Goal: Task Accomplishment & Management: Manage account settings

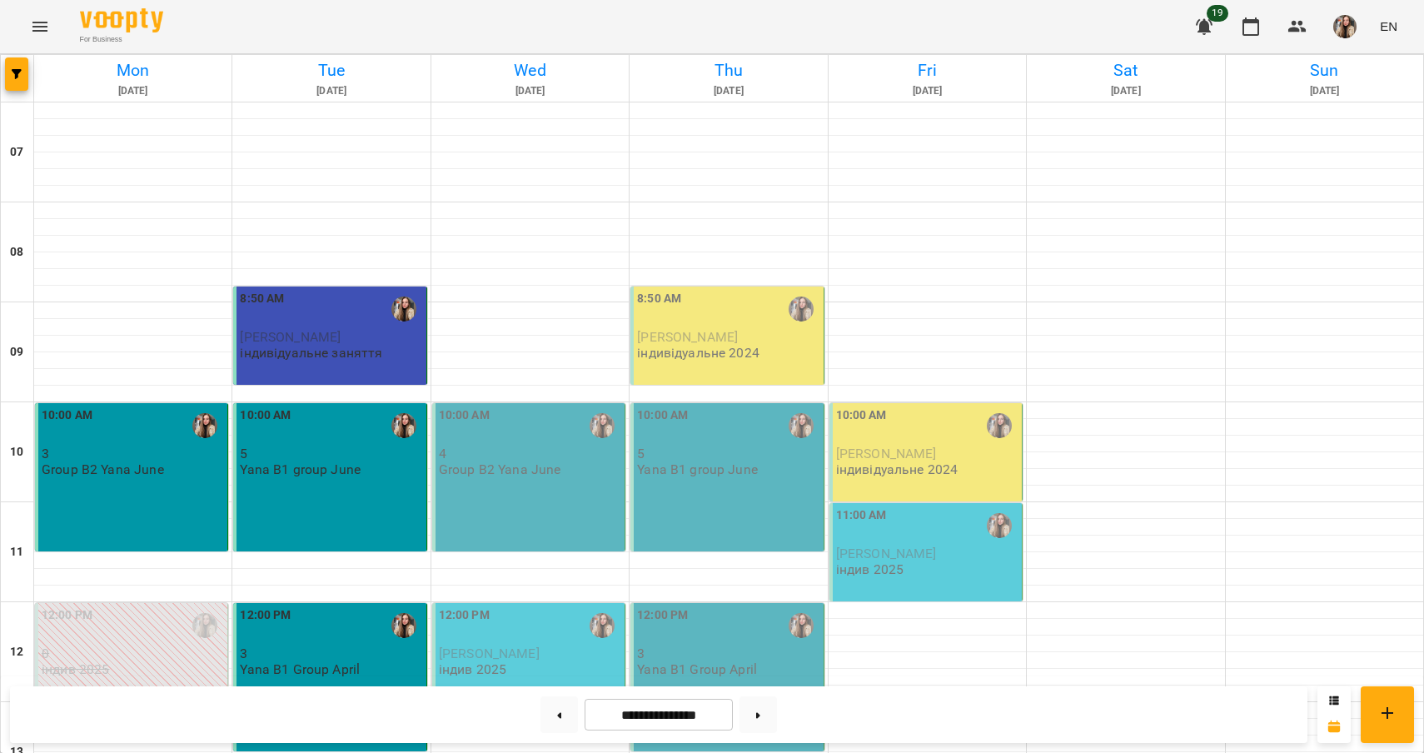
scroll to position [180, 0]
click at [516, 403] on div "10:00 AM 4 Group B2 Yana June" at bounding box center [528, 477] width 193 height 148
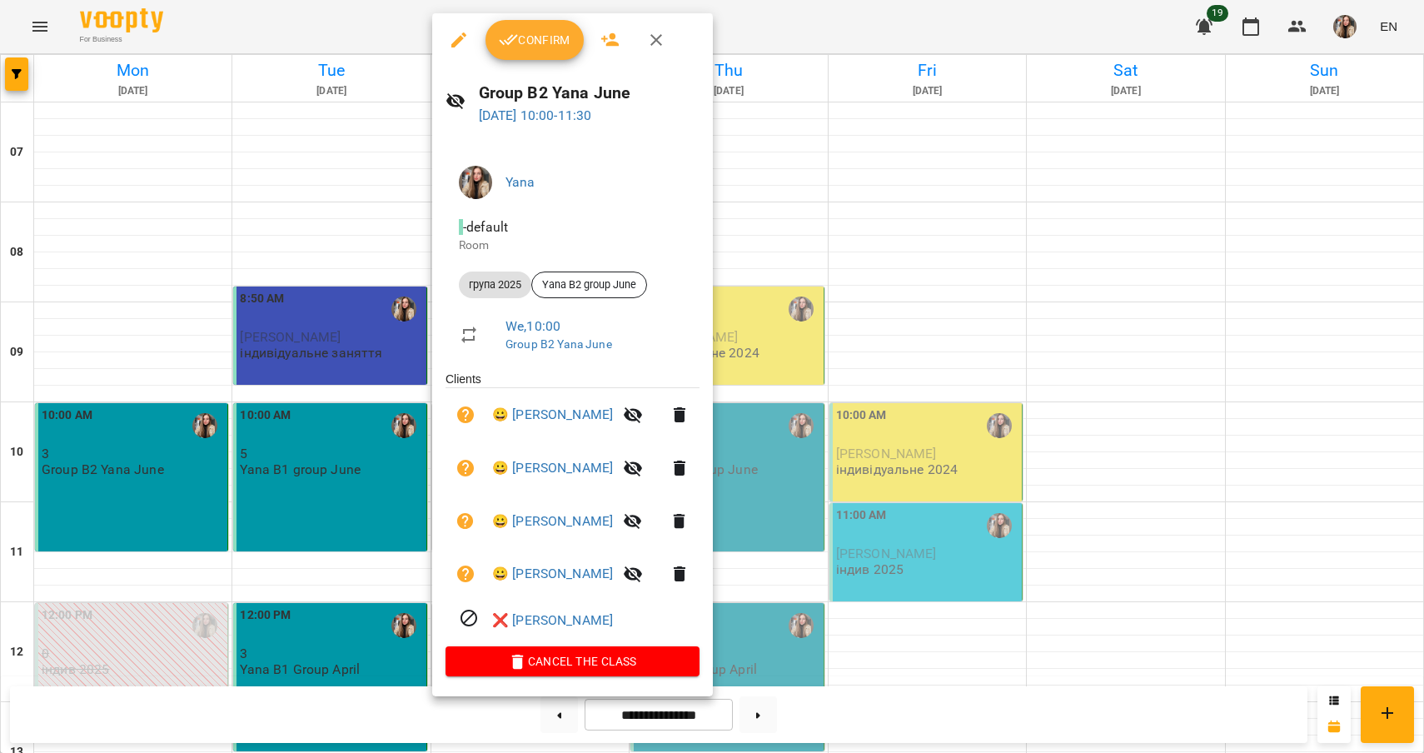
click at [685, 468] on icon "button" at bounding box center [680, 468] width 12 height 15
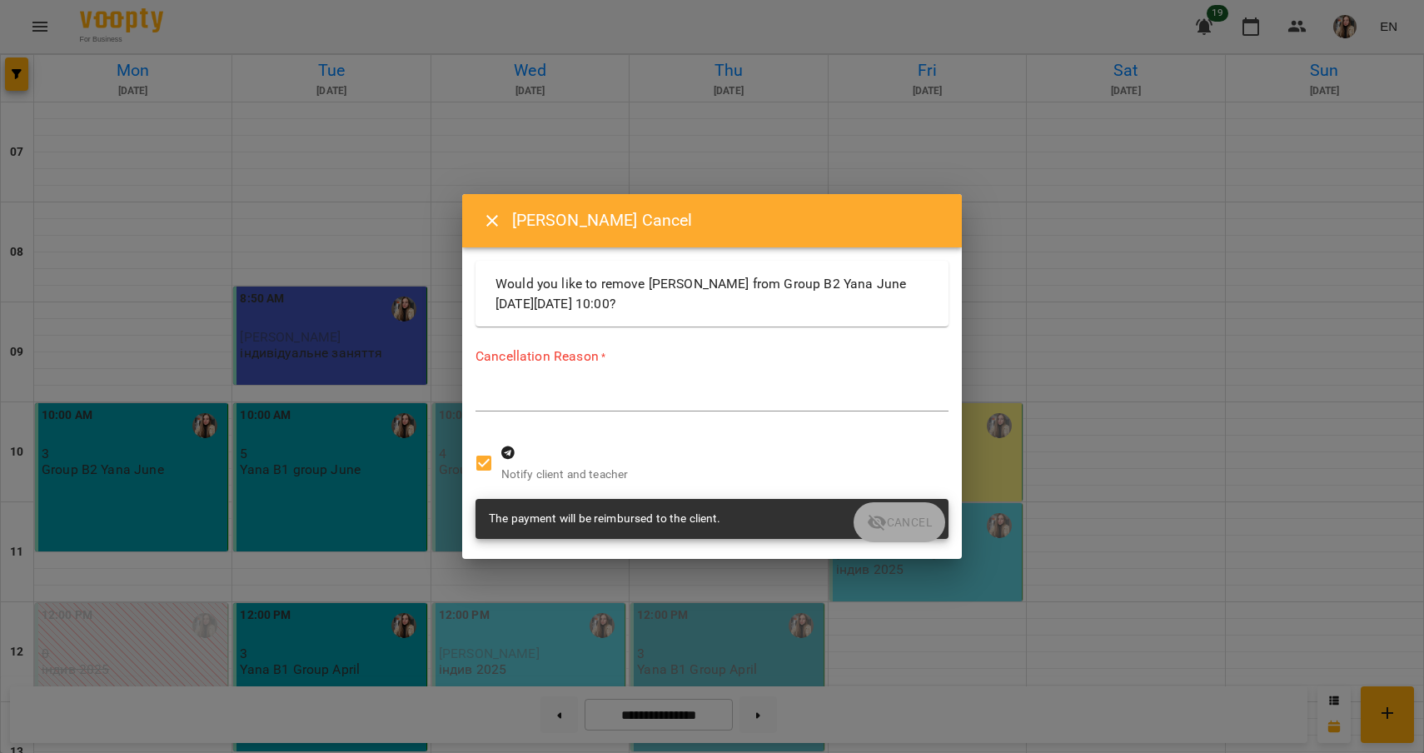
click at [620, 399] on textarea at bounding box center [712, 398] width 473 height 15
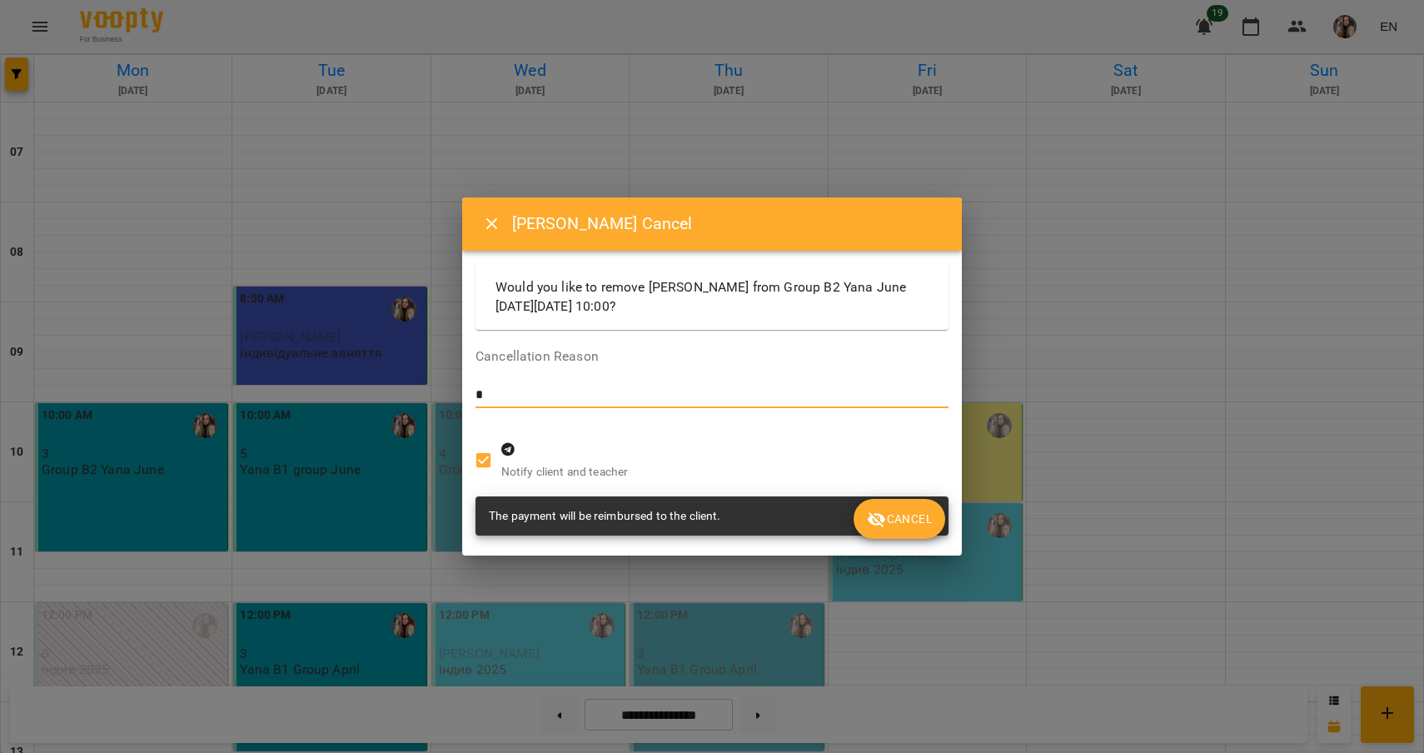
type textarea "*"
click at [903, 521] on span "Cancel" at bounding box center [899, 519] width 65 height 20
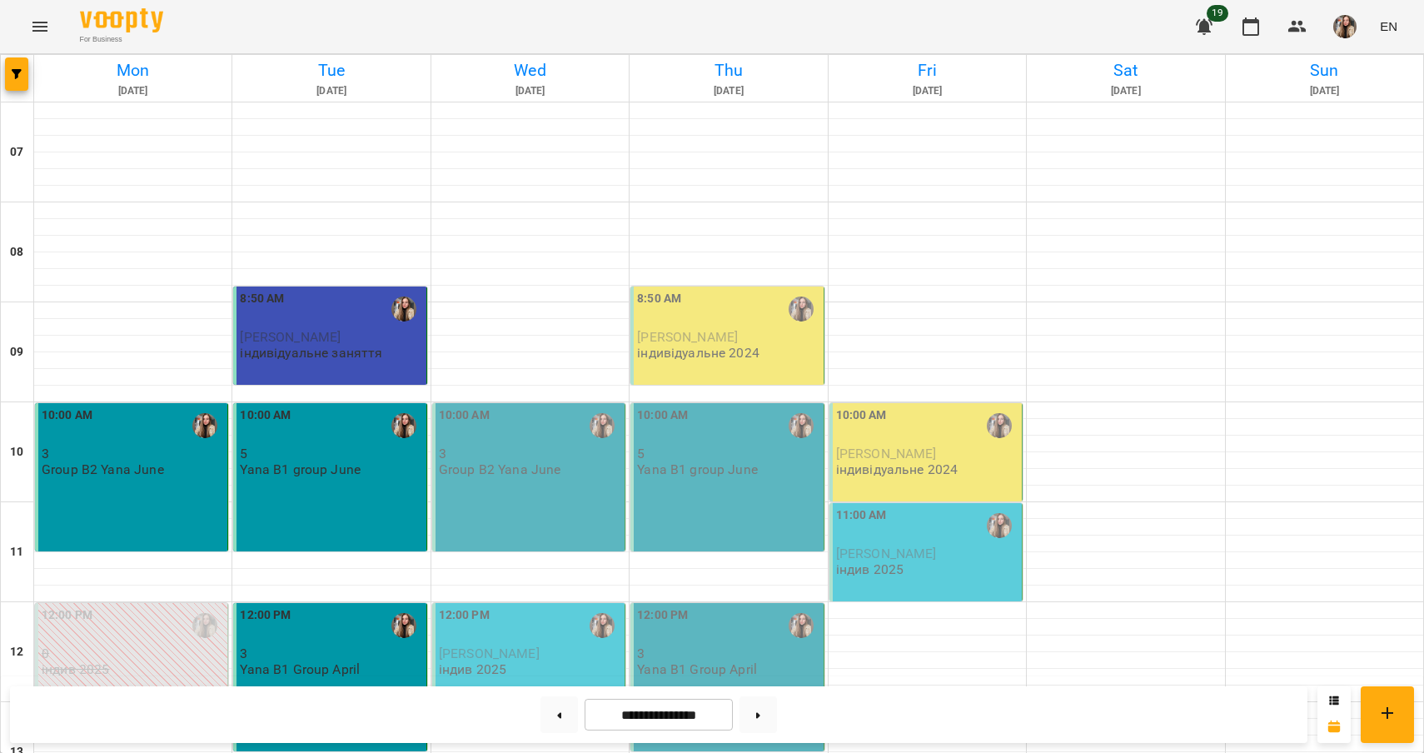
click at [573, 403] on div "10:00 AM 3 Group B2 Yana June" at bounding box center [528, 477] width 193 height 148
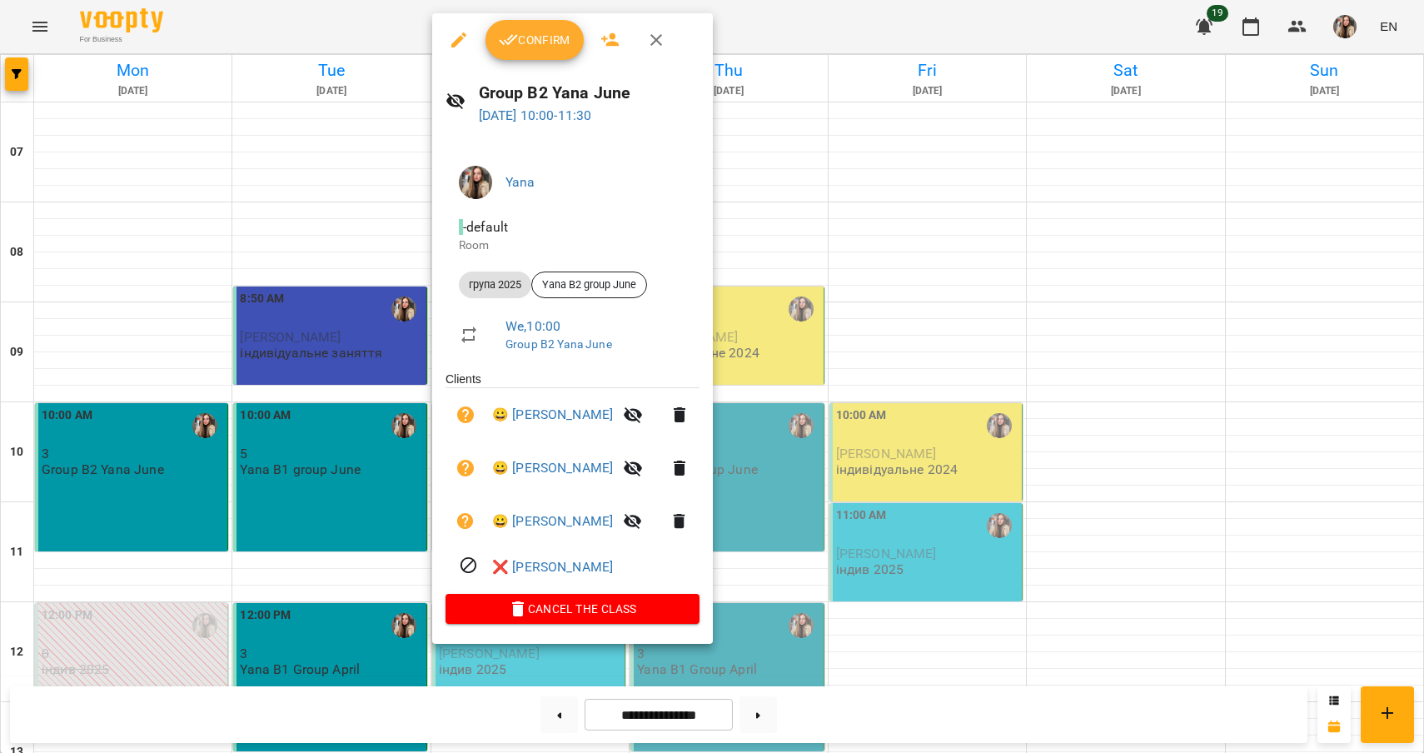
click at [541, 42] on span "Confirm" at bounding box center [535, 40] width 72 height 20
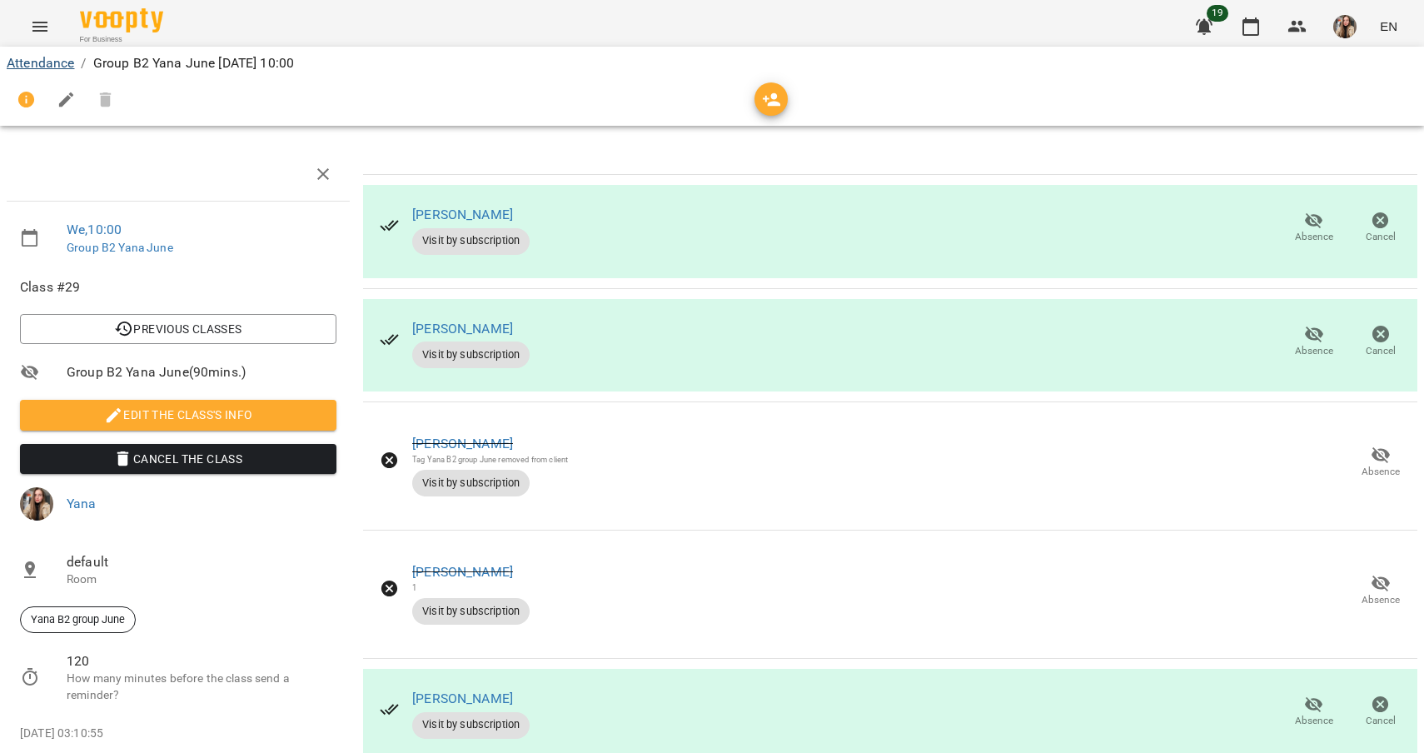
click at [32, 62] on link "Attendance" at bounding box center [40, 63] width 67 height 16
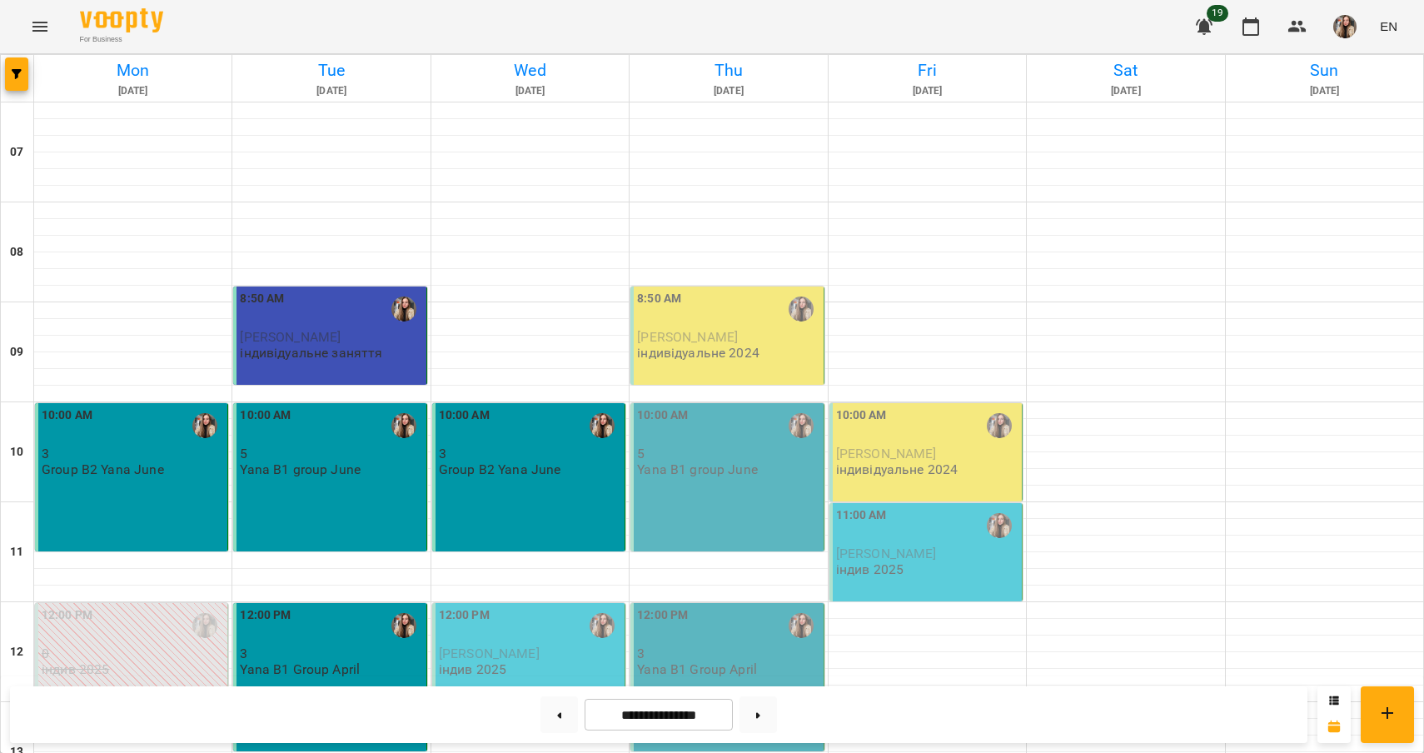
scroll to position [182, 0]
click at [511, 606] on div "12:00 PM [PERSON_NAME] індив 2025" at bounding box center [530, 641] width 182 height 71
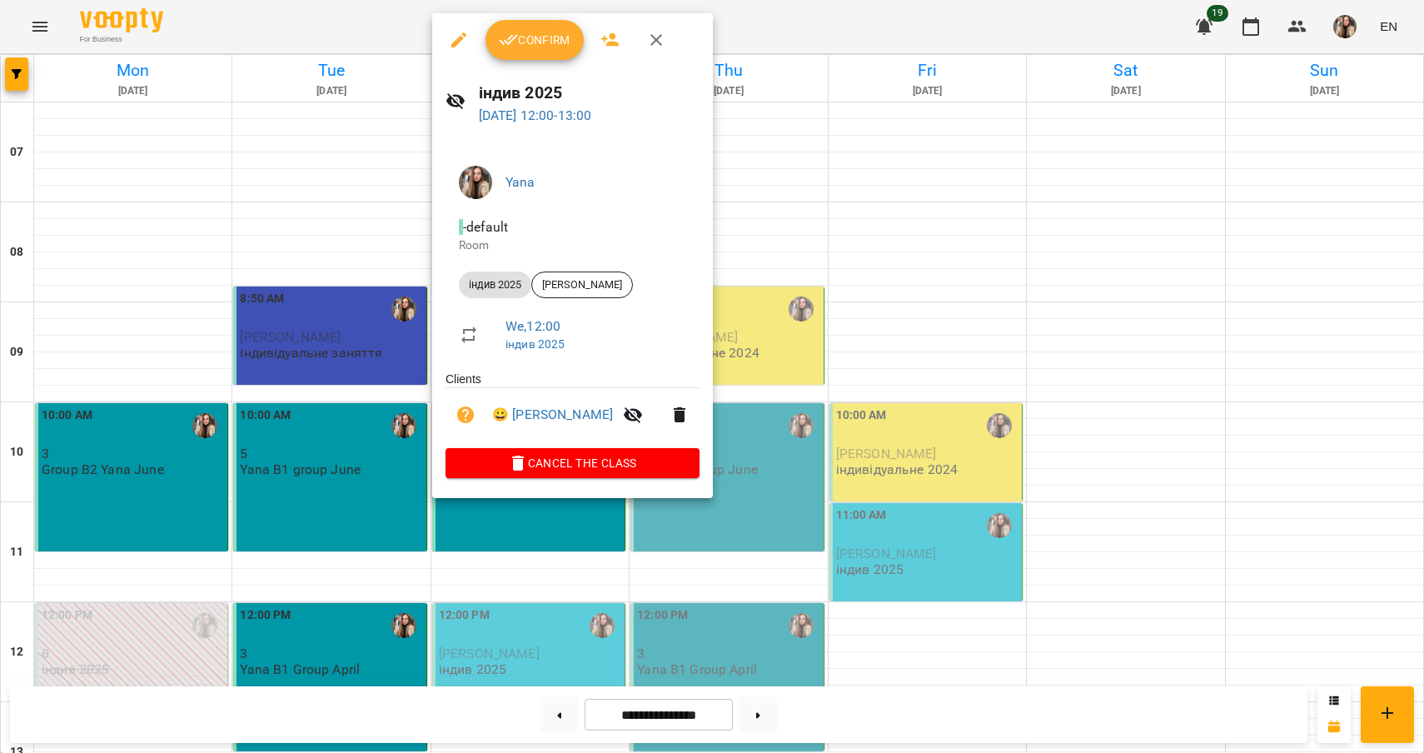
click at [539, 47] on span "Confirm" at bounding box center [535, 40] width 72 height 20
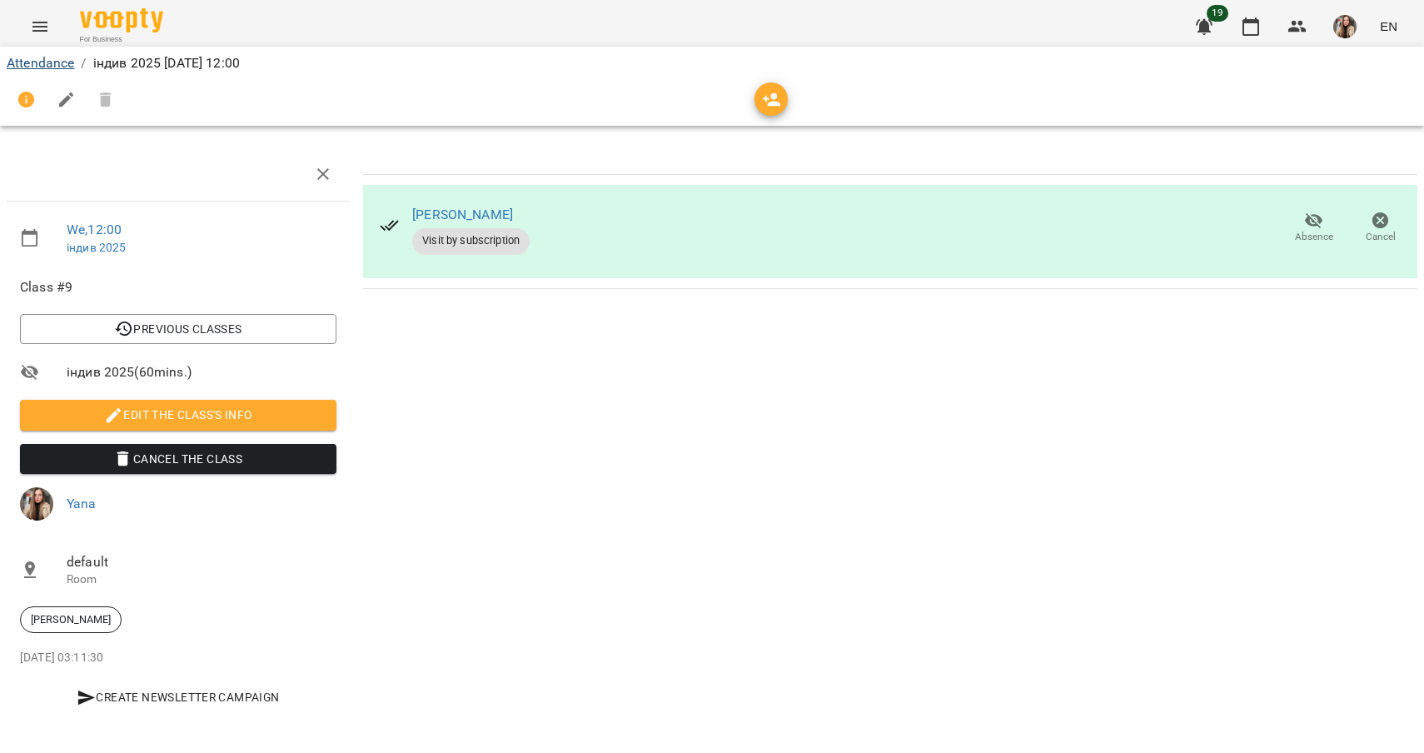
click at [49, 66] on link "Attendance" at bounding box center [40, 63] width 67 height 16
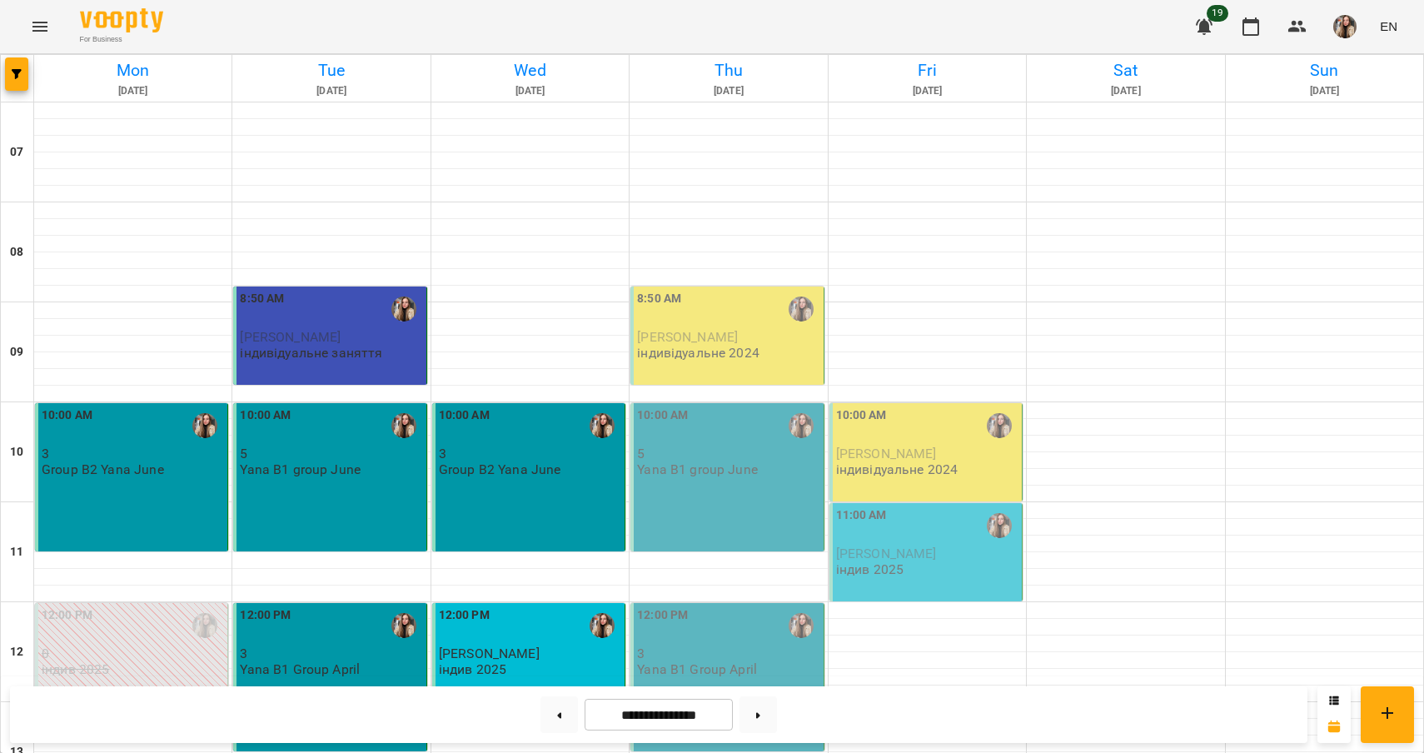
scroll to position [123, 0]
